Goal: Check status: Check status

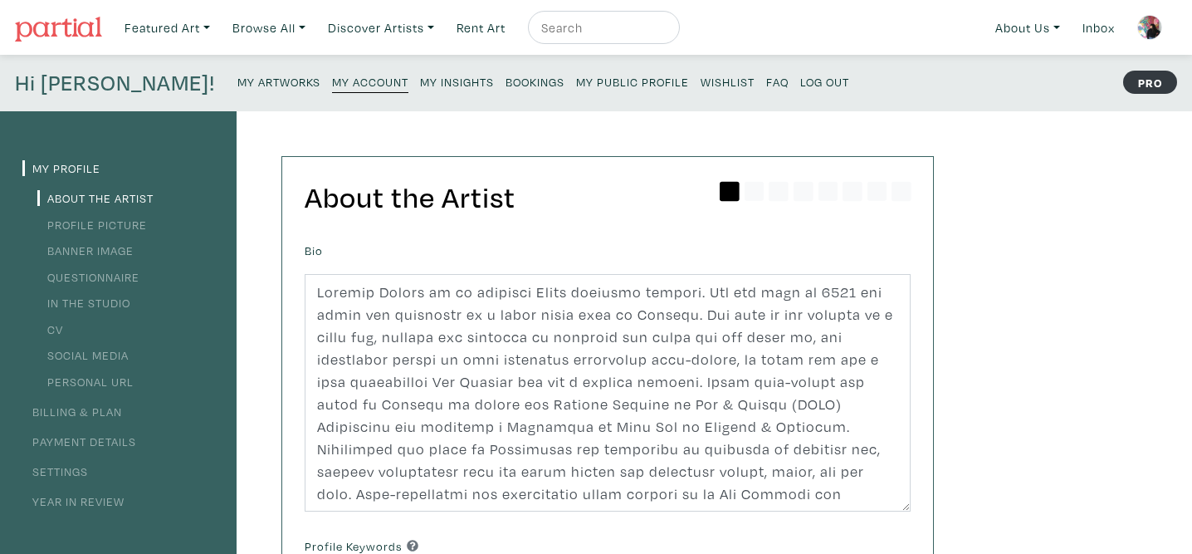
click at [506, 71] on link "Bookings" at bounding box center [535, 81] width 59 height 22
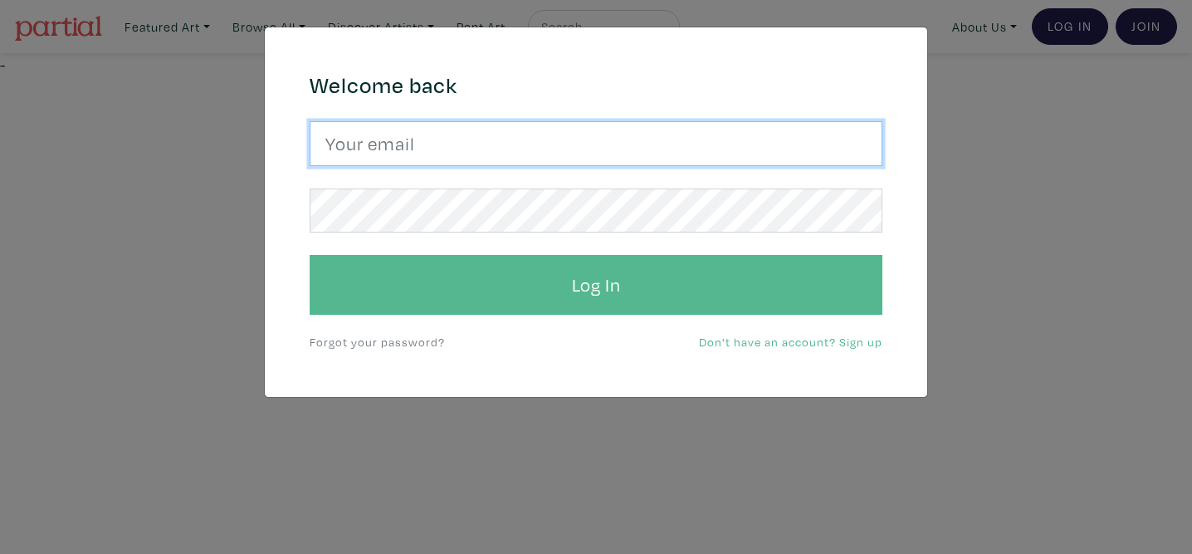
type input "mekayladionne@me.com"
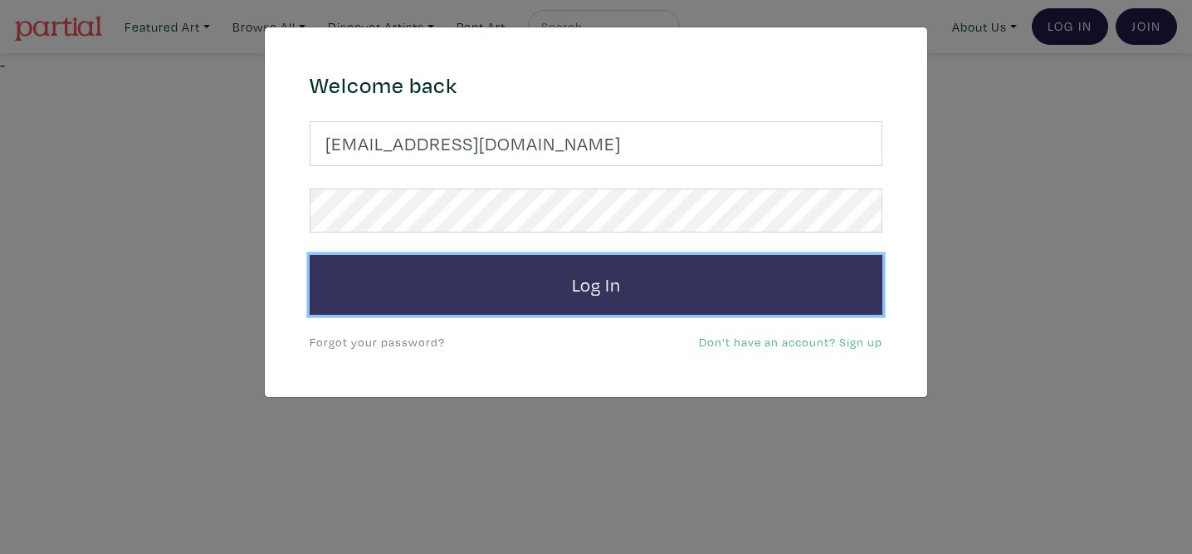
click at [472, 269] on button "Log In" at bounding box center [596, 285] width 573 height 60
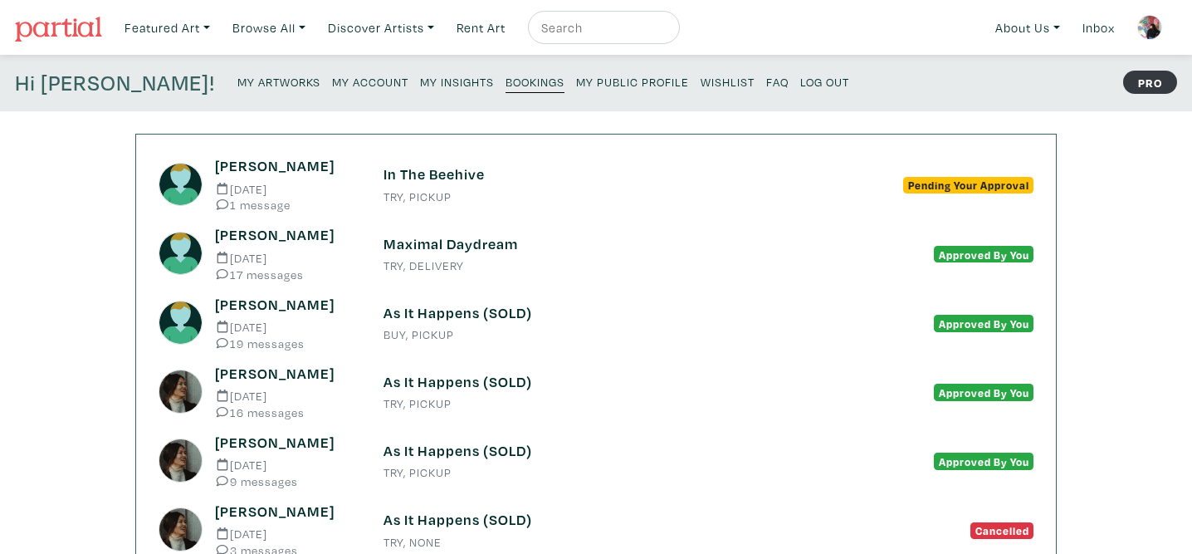
click at [417, 179] on h6 "In The Beehive" at bounding box center [596, 174] width 425 height 18
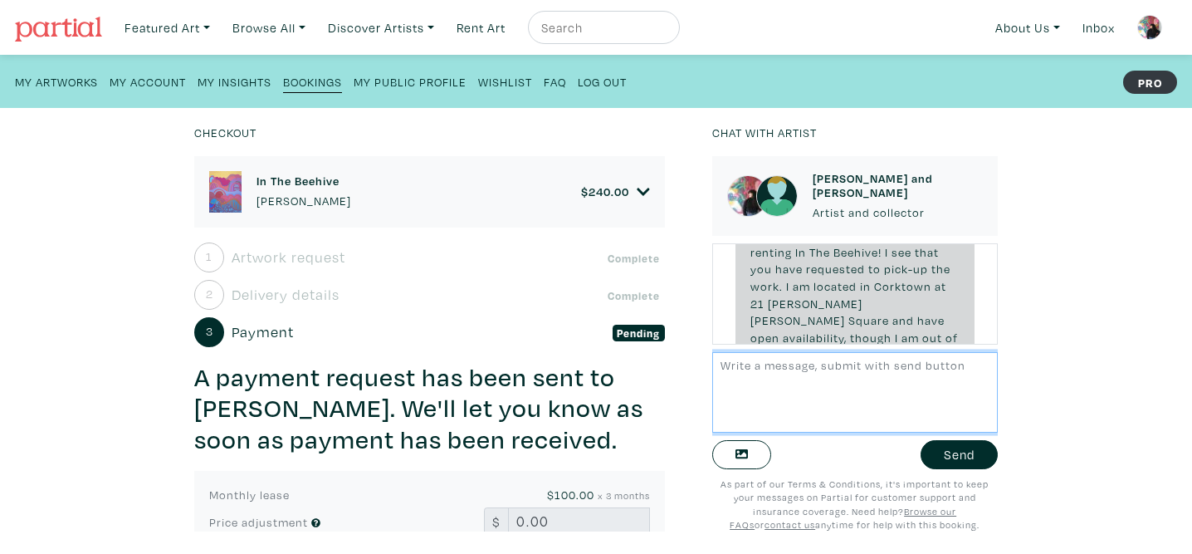
scroll to position [69, 0]
